Goal: Task Accomplishment & Management: Use online tool/utility

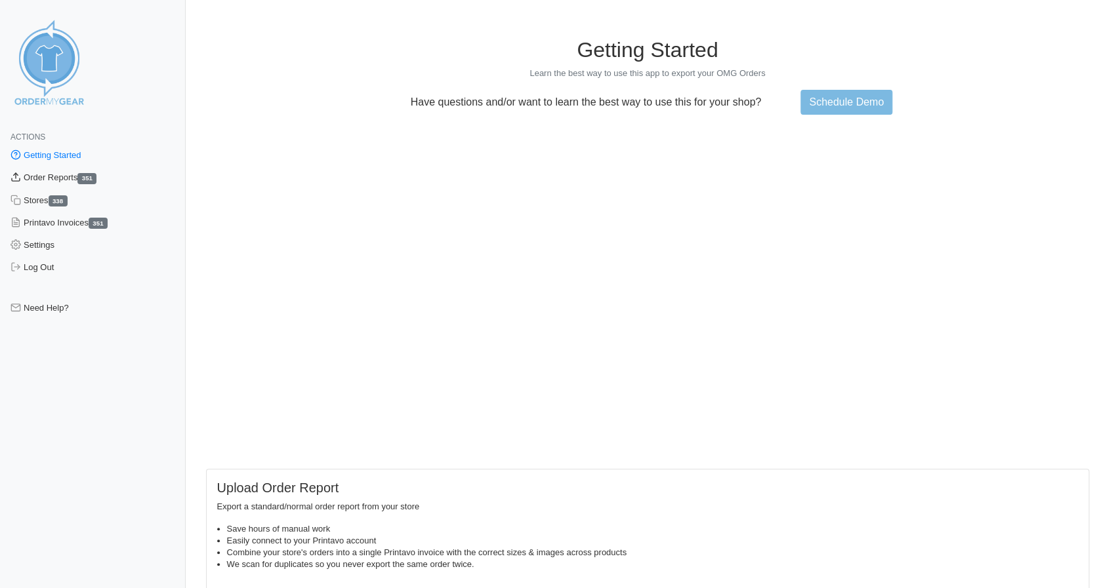
click at [49, 175] on link "Order Reports 351" at bounding box center [93, 178] width 186 height 22
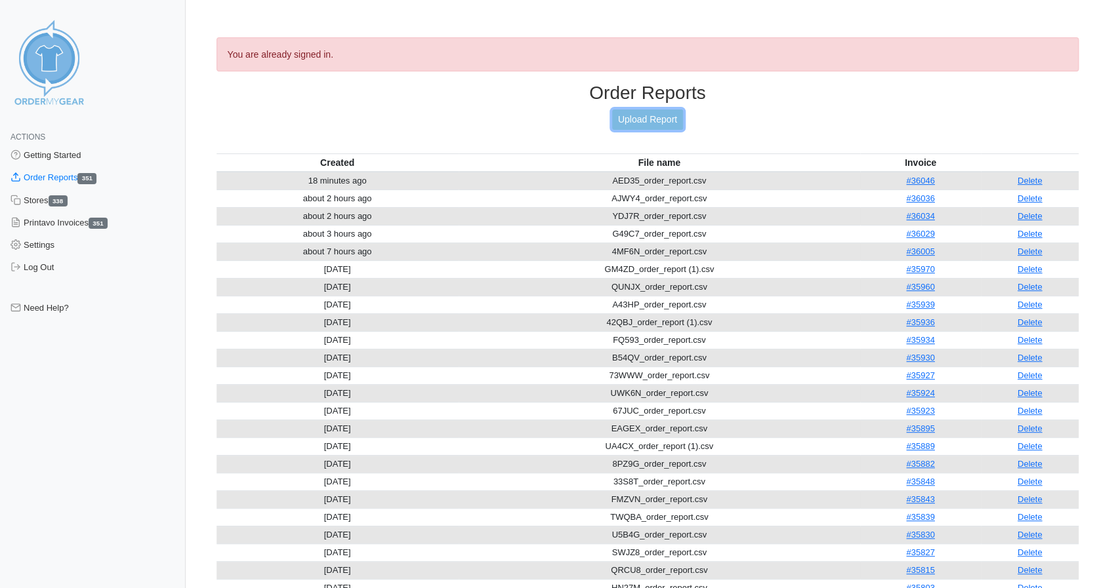
click at [656, 119] on link "Upload Report" at bounding box center [647, 120] width 71 height 20
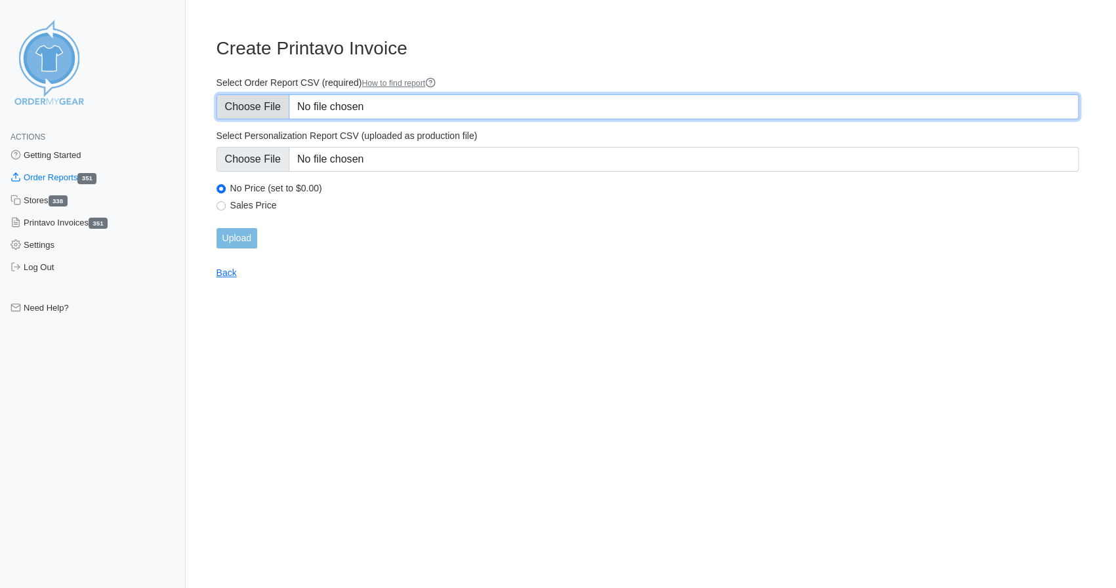
click at [254, 100] on input "Select Order Report CSV (required) How to find report" at bounding box center [647, 106] width 863 height 25
type input "C:\fakepath\JUWQJ_order_report.csv"
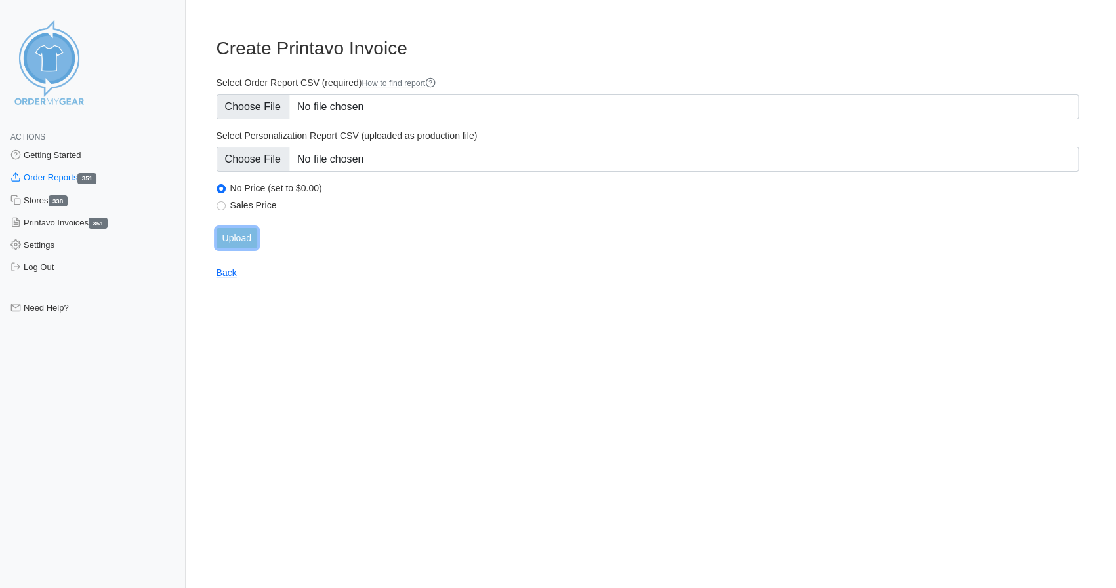
click at [243, 239] on input "Upload" at bounding box center [236, 238] width 41 height 20
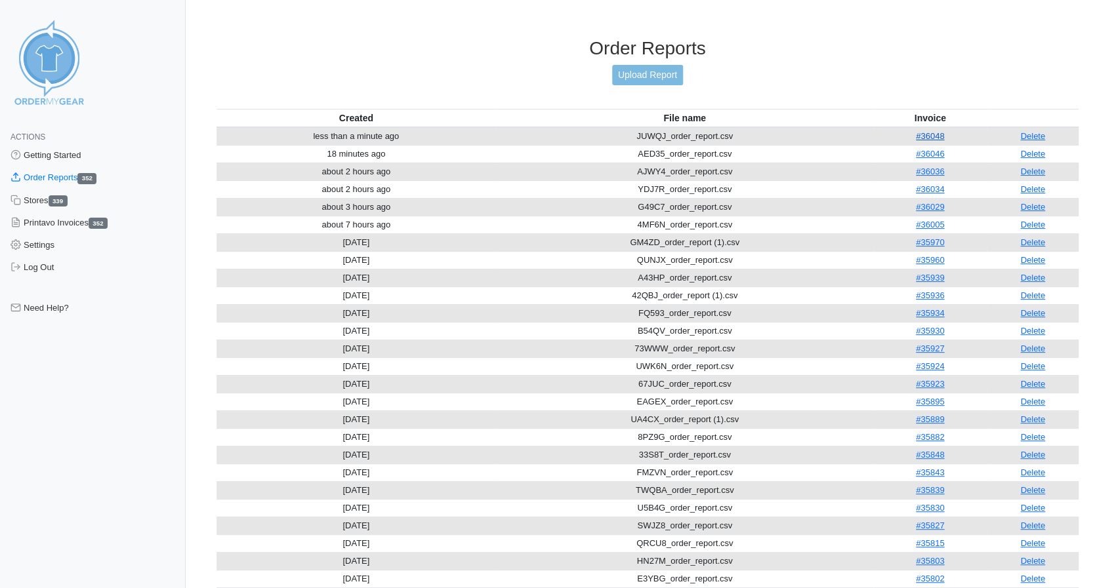
click at [928, 131] on link "#36048" at bounding box center [930, 136] width 28 height 10
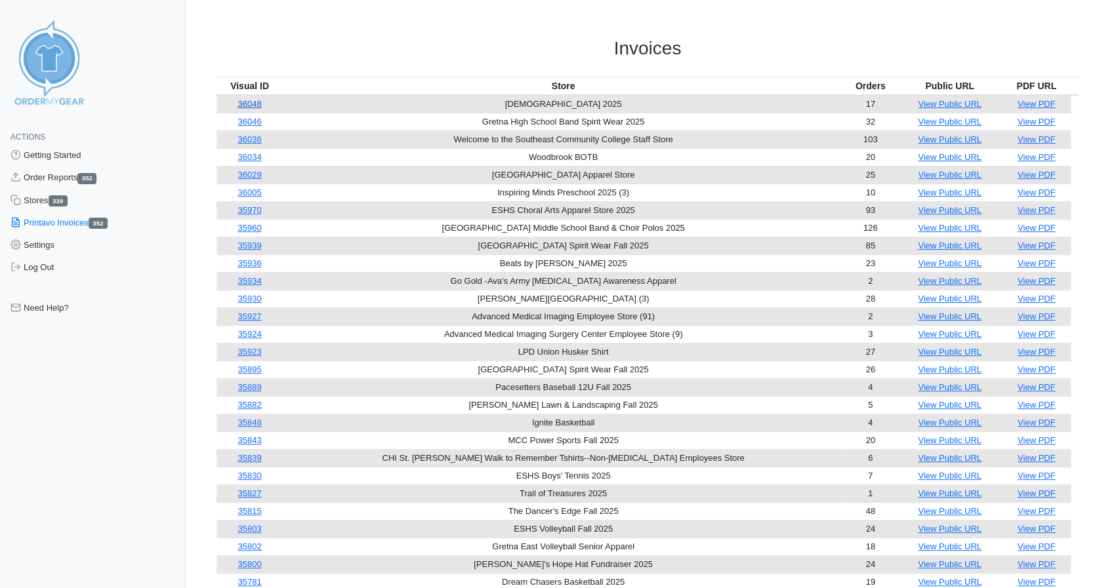
click at [258, 104] on link "36048" at bounding box center [249, 104] width 24 height 10
